Goal: Find specific page/section: Find specific page/section

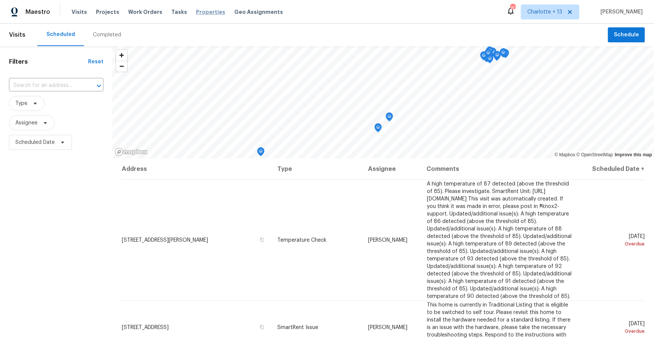
click at [203, 13] on span "Properties" at bounding box center [210, 11] width 29 height 7
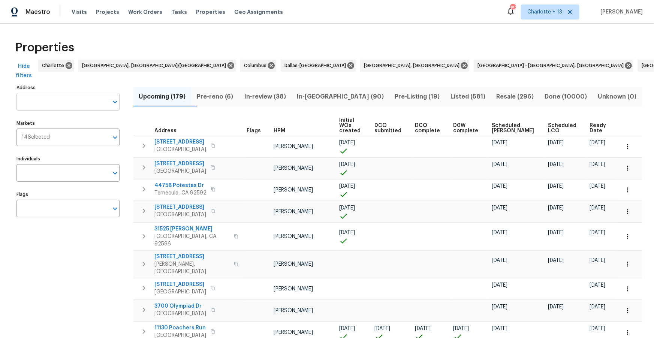
click at [58, 103] on input "Address" at bounding box center [62, 102] width 92 height 18
type input "5012"
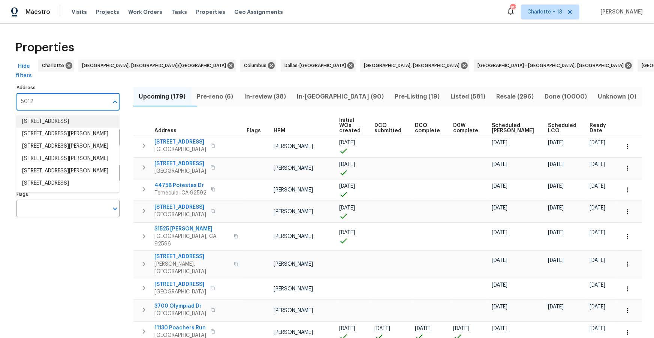
click at [75, 121] on li "[STREET_ADDRESS]" at bounding box center [67, 121] width 103 height 12
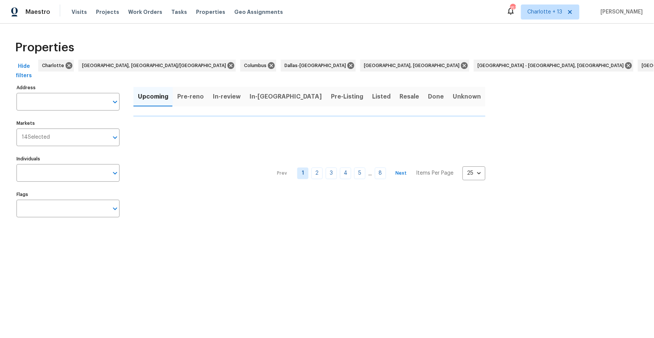
type input "[STREET_ADDRESS]"
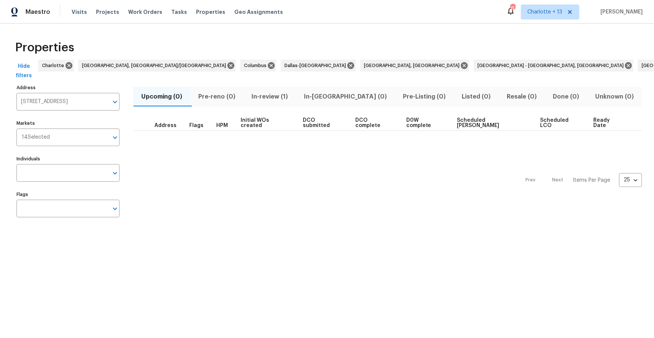
click at [275, 97] on span "In-review (1)" at bounding box center [269, 96] width 43 height 10
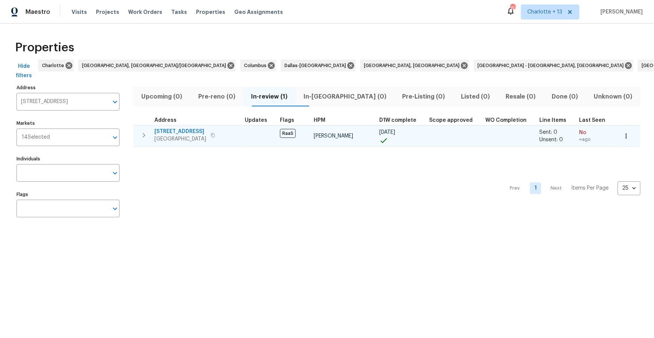
click at [182, 130] on span "[STREET_ADDRESS]" at bounding box center [180, 131] width 52 height 7
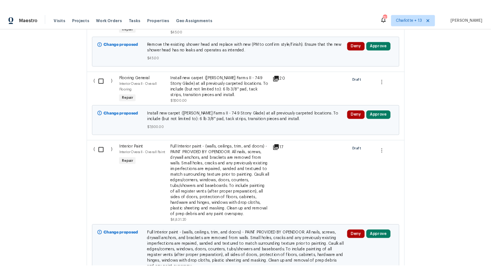
scroll to position [1865, 0]
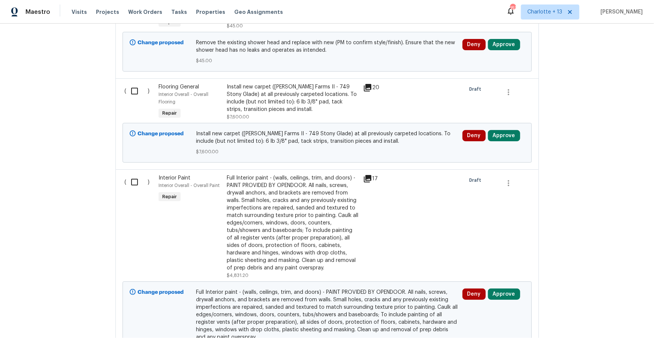
click at [278, 84] on div "Install new carpet ([PERSON_NAME] Farms II - 749 Stony Glade) at all previously…" at bounding box center [293, 98] width 132 height 30
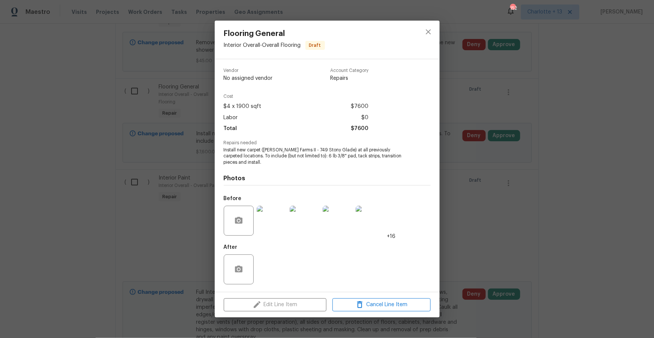
click at [273, 222] on img at bounding box center [272, 221] width 30 height 30
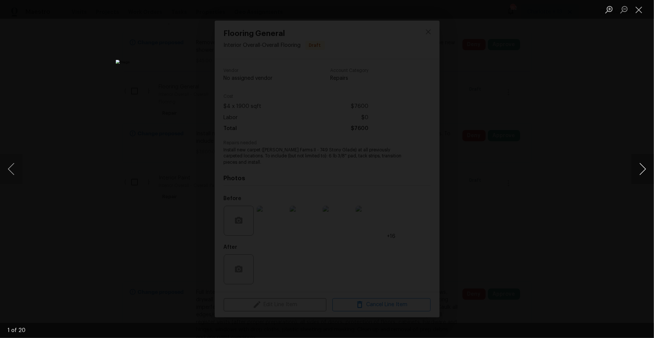
click at [642, 171] on button "Next image" at bounding box center [643, 169] width 22 height 30
click at [637, 9] on button "Close lightbox" at bounding box center [639, 9] width 15 height 13
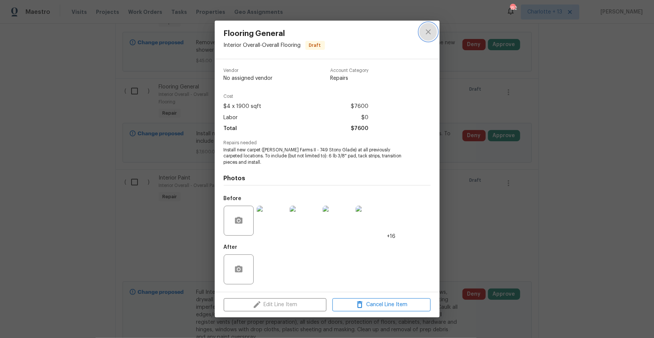
click at [430, 30] on icon "close" at bounding box center [428, 32] width 5 height 5
